Goal: Task Accomplishment & Management: Complete application form

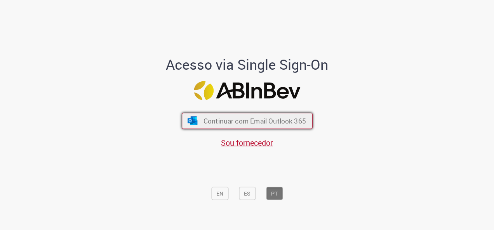
click at [257, 117] on span "Continuar com Email Outlook 365" at bounding box center [254, 121] width 102 height 9
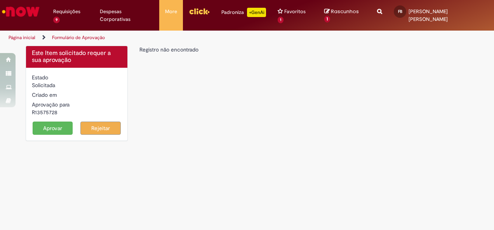
click at [55, 122] on button "Aprovar" at bounding box center [53, 128] width 40 height 13
click at [61, 122] on button "Aprovar" at bounding box center [53, 128] width 40 height 13
click at [51, 124] on button "Aprovar" at bounding box center [53, 128] width 40 height 13
